Goal: Task Accomplishment & Management: Complete application form

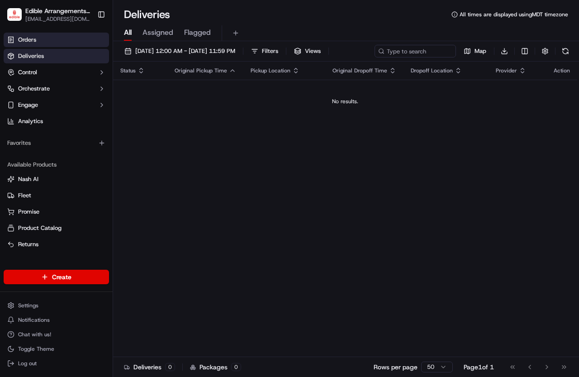
click at [64, 38] on link "Orders" at bounding box center [56, 40] width 105 height 14
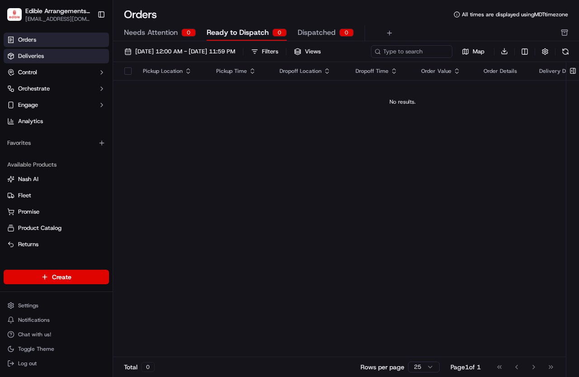
click at [57, 56] on link "Deliveries" at bounding box center [56, 56] width 105 height 14
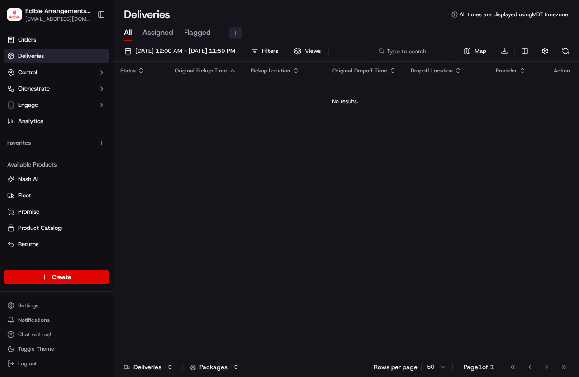
click at [238, 34] on button at bounding box center [235, 33] width 13 height 13
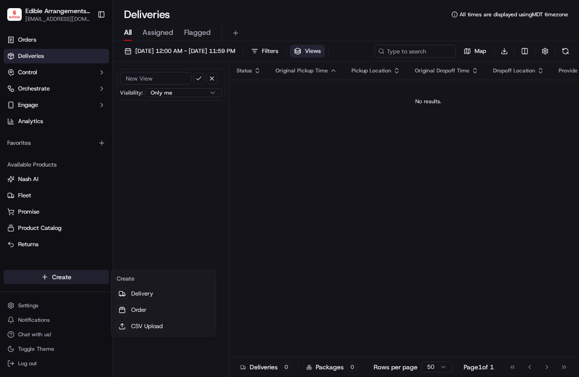
click at [62, 276] on html "Edible Arrangements - [PERSON_NAME], UT [EMAIL_ADDRESS][DOMAIN_NAME] Toggle Sid…" at bounding box center [289, 188] width 579 height 377
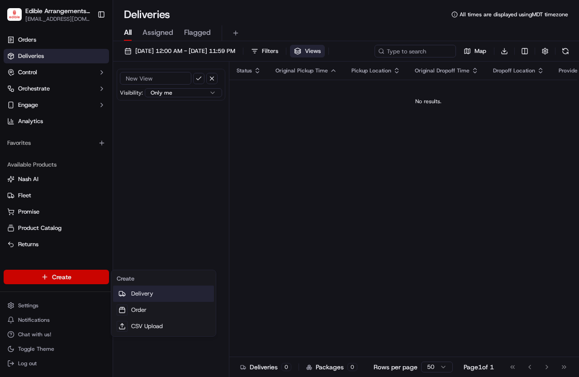
click at [134, 294] on link "Delivery" at bounding box center [163, 294] width 101 height 16
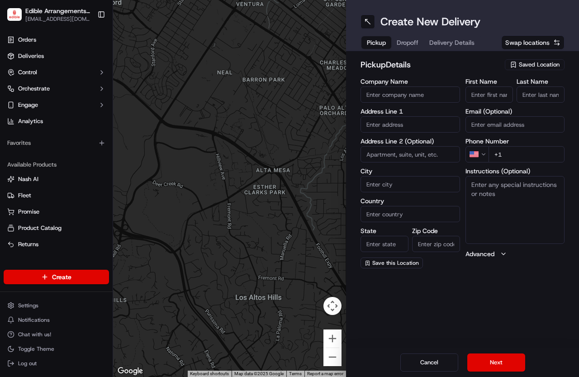
click at [402, 94] on input "Company Name" at bounding box center [411, 94] width 100 height 16
type input "Edible Arrangements - [GEOGRAPHIC_DATA], [GEOGRAPHIC_DATA]"
type input "[STREET_ADDRESS]"
type input "[PERSON_NAME]"
type input "[GEOGRAPHIC_DATA]"
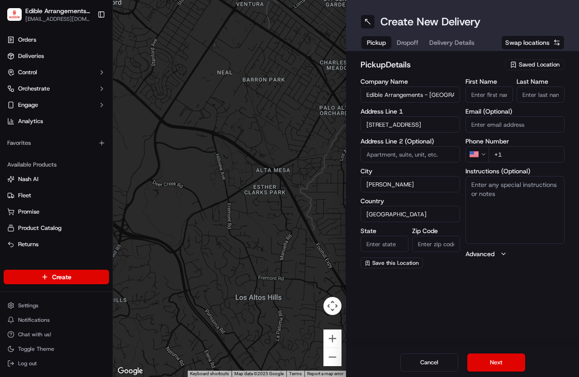
type input "UT"
type input "84107"
type input "[EMAIL_ADDRESS][DOMAIN_NAME]"
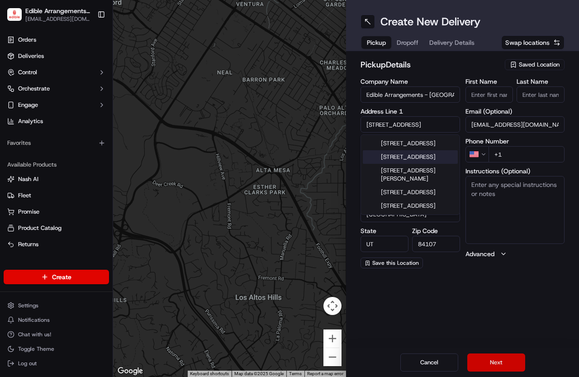
click at [499, 360] on button "Next" at bounding box center [497, 362] width 58 height 18
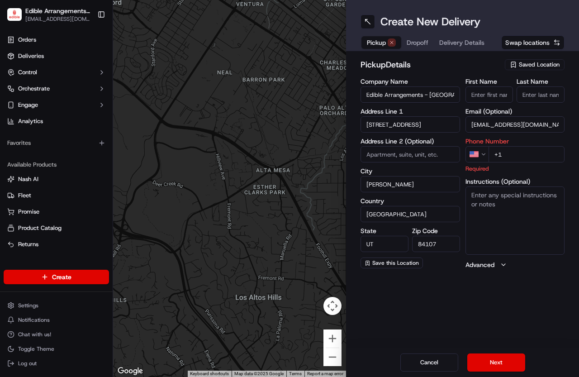
click at [509, 153] on input "+1" at bounding box center [527, 154] width 76 height 16
type input "[PHONE_NUMBER]"
click at [482, 355] on button "Next" at bounding box center [497, 362] width 58 height 18
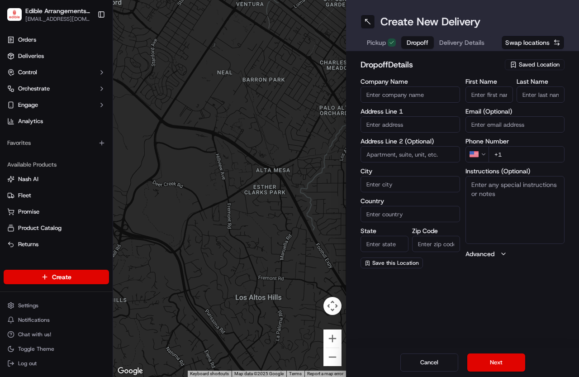
click at [371, 91] on input "Company Name" at bounding box center [411, 94] width 100 height 16
click at [506, 96] on input "First Name" at bounding box center [490, 94] width 48 height 16
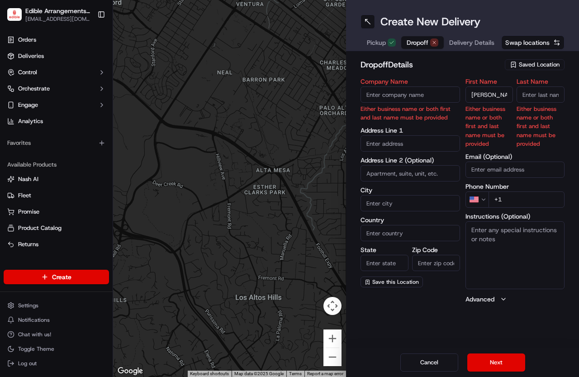
type input "[PERSON_NAME]"
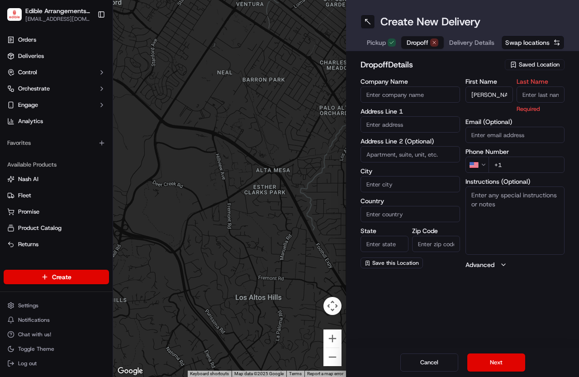
click at [522, 91] on input "Last Name" at bounding box center [541, 94] width 48 height 16
type input "b"
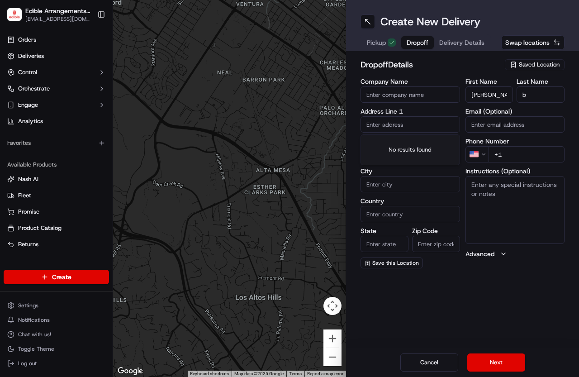
click at [397, 123] on input "text" at bounding box center [411, 124] width 100 height 16
drag, startPoint x: 492, startPoint y: 96, endPoint x: 472, endPoint y: 90, distance: 21.3
click at [472, 90] on input "[PERSON_NAME]" at bounding box center [490, 94] width 48 height 16
type input "[PERSON_NAME] and [PERSON_NAME]"
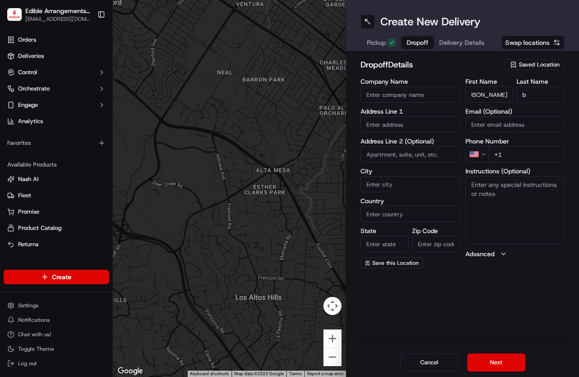
scroll to position [0, 0]
click at [529, 100] on input "b" at bounding box center [541, 94] width 48 height 16
type input "s"
click at [384, 123] on input "text" at bounding box center [411, 124] width 100 height 16
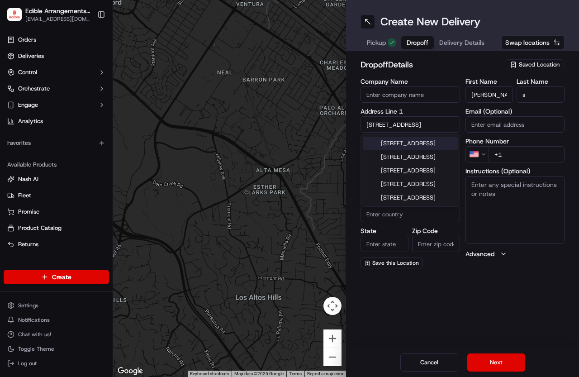
click at [412, 146] on div "[STREET_ADDRESS]" at bounding box center [410, 144] width 95 height 14
type input "[STREET_ADDRESS]"
type input "Centerville"
type input "[GEOGRAPHIC_DATA]"
type input "UT"
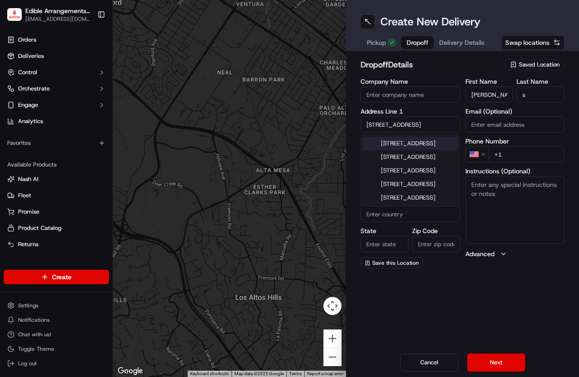
type input "84014"
type input "[STREET_ADDRESS]"
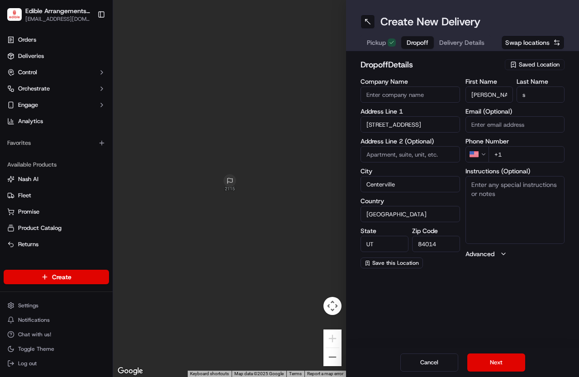
click at [539, 157] on input "+1" at bounding box center [527, 154] width 76 height 16
type input "[PHONE_NUMBER]"
click at [489, 364] on button "Next" at bounding box center [497, 362] width 58 height 18
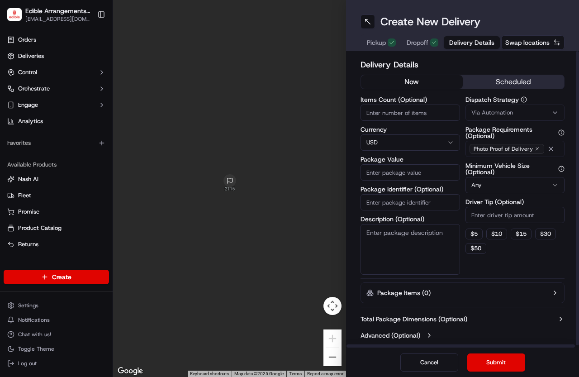
click at [390, 111] on input "Items Count (Optional)" at bounding box center [411, 113] width 100 height 16
type input "1"
click at [380, 171] on input "Package Value" at bounding box center [411, 172] width 100 height 16
type input "101.98"
click at [501, 358] on button "Submit" at bounding box center [497, 362] width 58 height 18
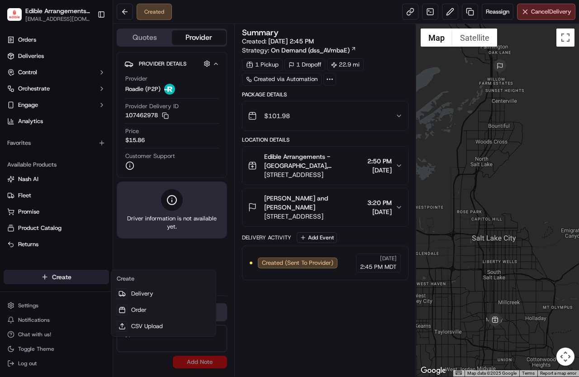
click at [63, 276] on html "Edible Arrangements - [PERSON_NAME], UT [EMAIL_ADDRESS][DOMAIN_NAME] Toggle Sid…" at bounding box center [289, 188] width 579 height 377
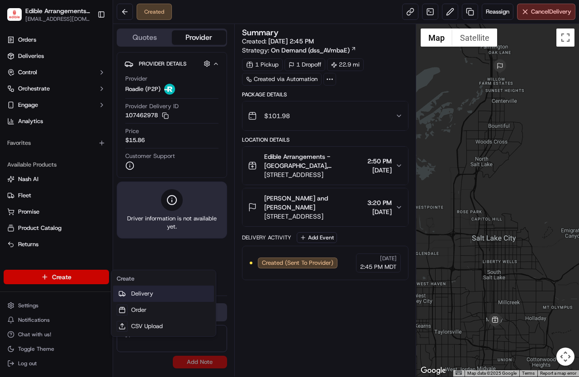
click at [146, 295] on link "Delivery" at bounding box center [163, 294] width 101 height 16
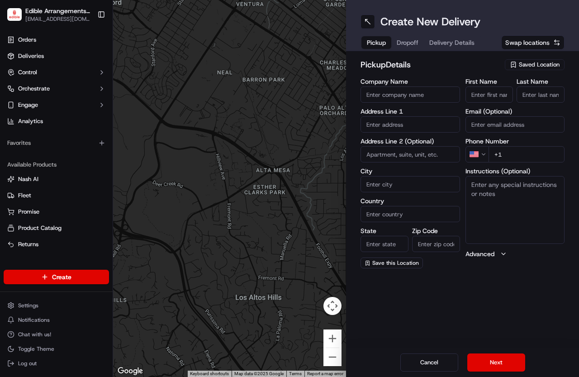
click at [380, 95] on input "Company Name" at bounding box center [411, 94] width 100 height 16
type input "Edible"
type input "[STREET_ADDRESS]"
type input "[PERSON_NAME]"
type input "[GEOGRAPHIC_DATA]"
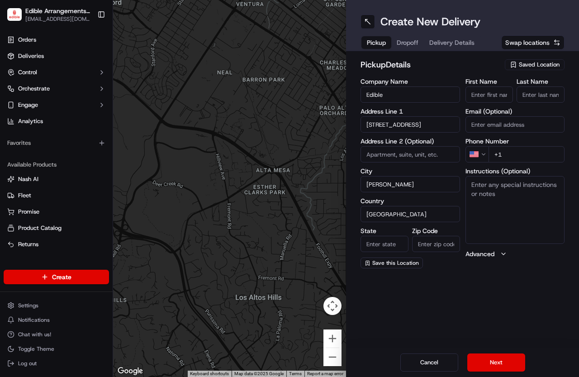
type input "UT"
type input "84107"
type input "[PERSON_NAME]"
type input "[US_STATE][EMAIL_ADDRESS][DOMAIN_NAME]"
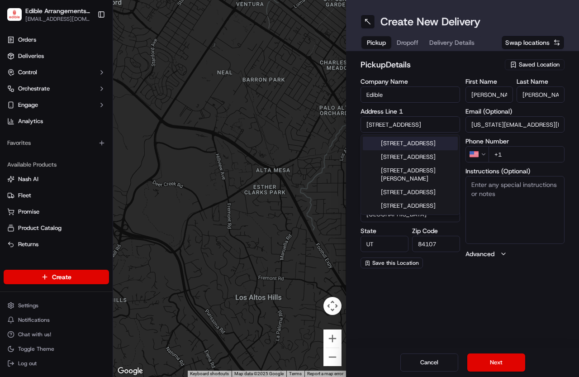
drag, startPoint x: 498, startPoint y: 319, endPoint x: 500, endPoint y: 373, distance: 54.8
click at [498, 319] on div "Create New Delivery Pickup Dropoff Delivery Details Swap locations pickup Detai…" at bounding box center [462, 188] width 233 height 377
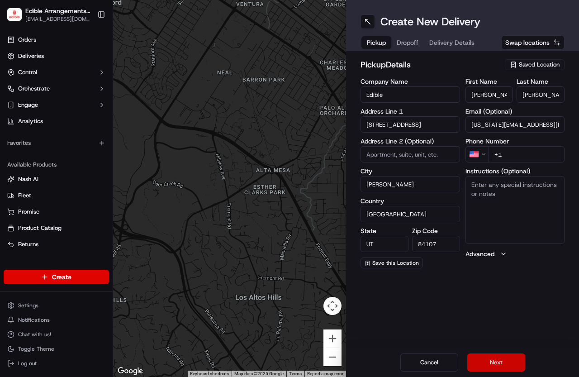
click at [500, 371] on button "Next" at bounding box center [497, 362] width 58 height 18
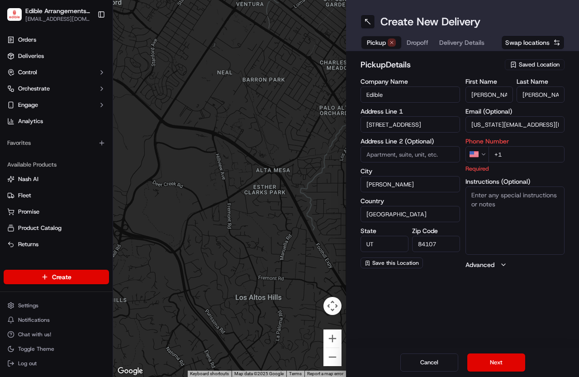
click at [527, 161] on input "+1" at bounding box center [527, 154] width 76 height 16
type input "[PHONE_NUMBER]"
click at [495, 358] on button "Next" at bounding box center [497, 362] width 58 height 18
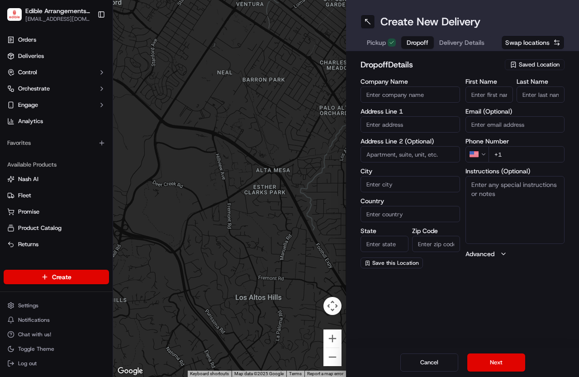
click at [487, 91] on input "First Name" at bounding box center [490, 94] width 48 height 16
type input "[PERSON_NAME]"
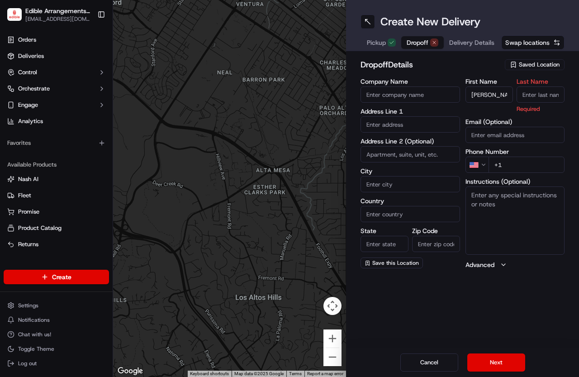
click at [539, 92] on input "Last Name" at bounding box center [541, 94] width 48 height 16
type input "j"
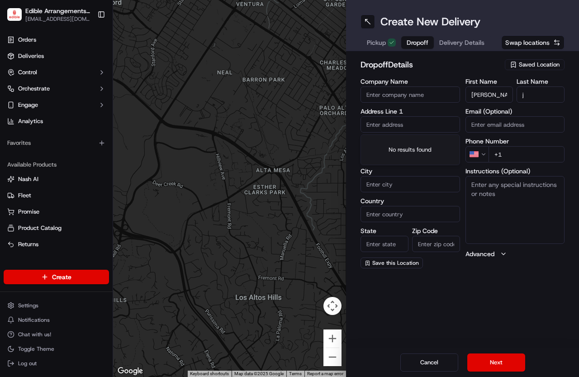
click at [392, 124] on input "text" at bounding box center [411, 124] width 100 height 16
click at [483, 40] on span "Delivery Details" at bounding box center [461, 42] width 45 height 9
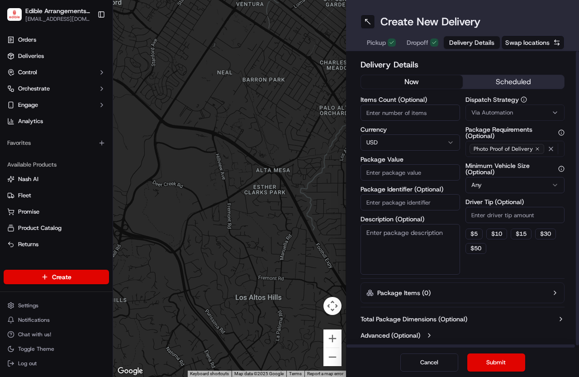
click at [411, 112] on input "Items Count (Optional)" at bounding box center [411, 113] width 100 height 16
type input "1"
click at [402, 170] on input "Package Value" at bounding box center [411, 172] width 100 height 16
